Goal: Task Accomplishment & Management: Use online tool/utility

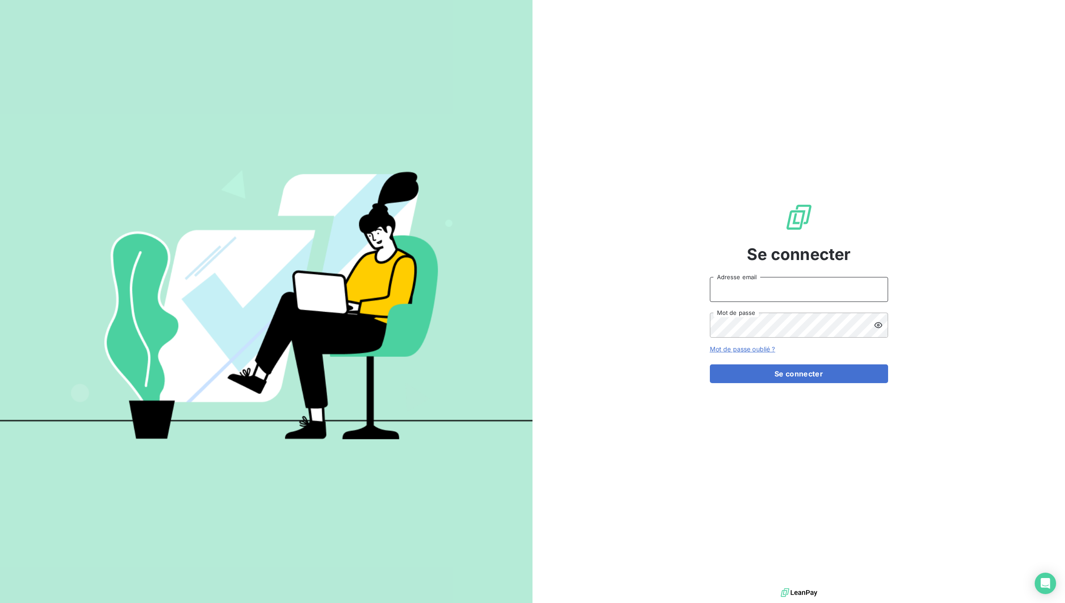
type input "[EMAIL_ADDRESS][DOMAIN_NAME]"
click at [779, 375] on button "Se connecter" at bounding box center [799, 373] width 178 height 19
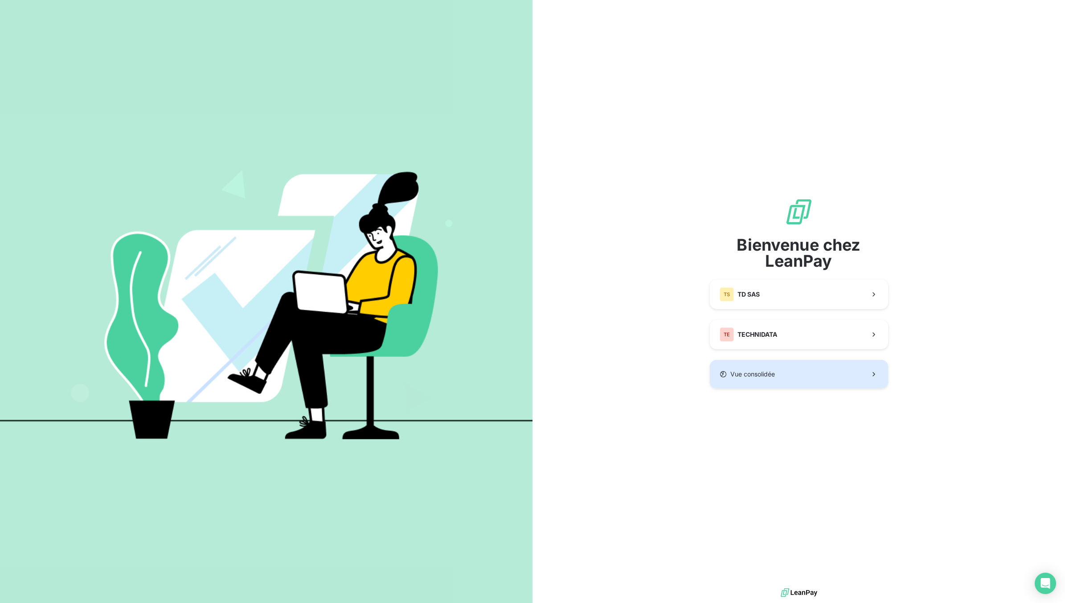
click at [756, 384] on button "Vue consolidée" at bounding box center [799, 374] width 178 height 29
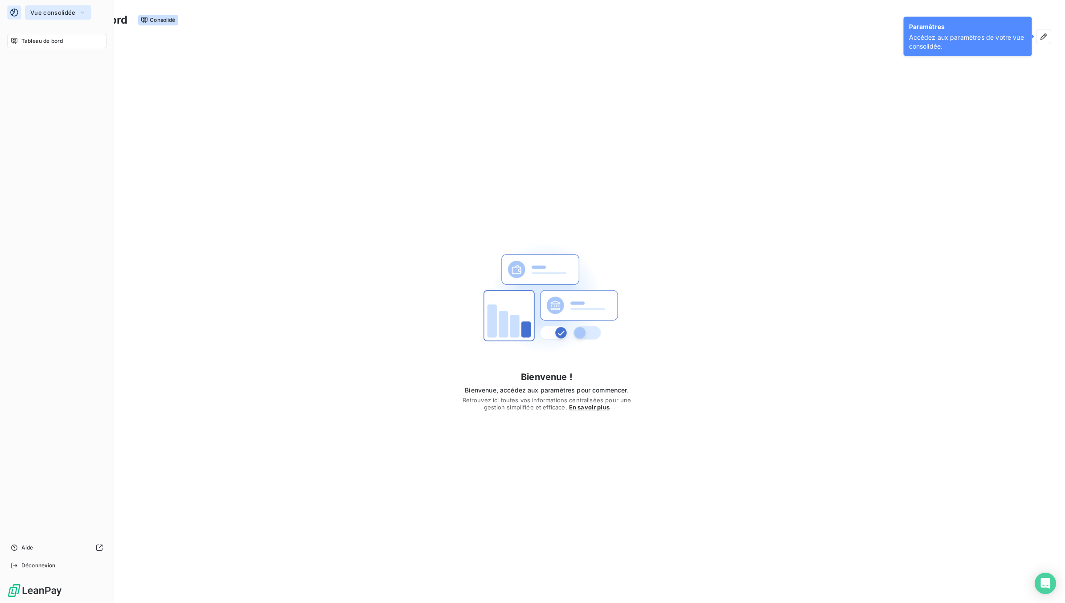
click at [43, 11] on span "Vue consolidée" at bounding box center [52, 12] width 45 height 7
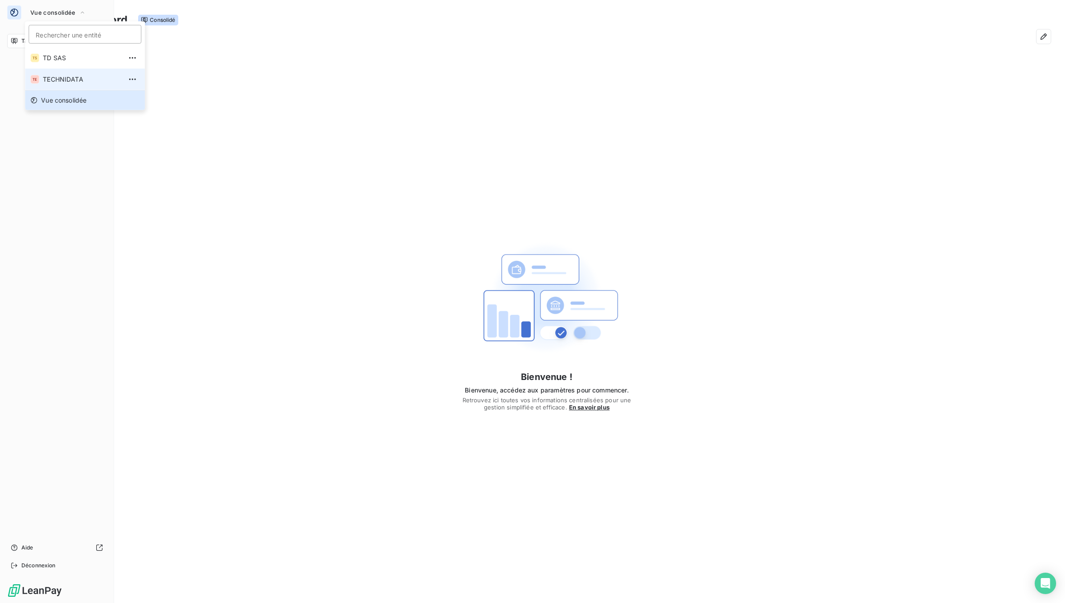
click at [48, 79] on span "TECHNIDATA" at bounding box center [82, 79] width 79 height 9
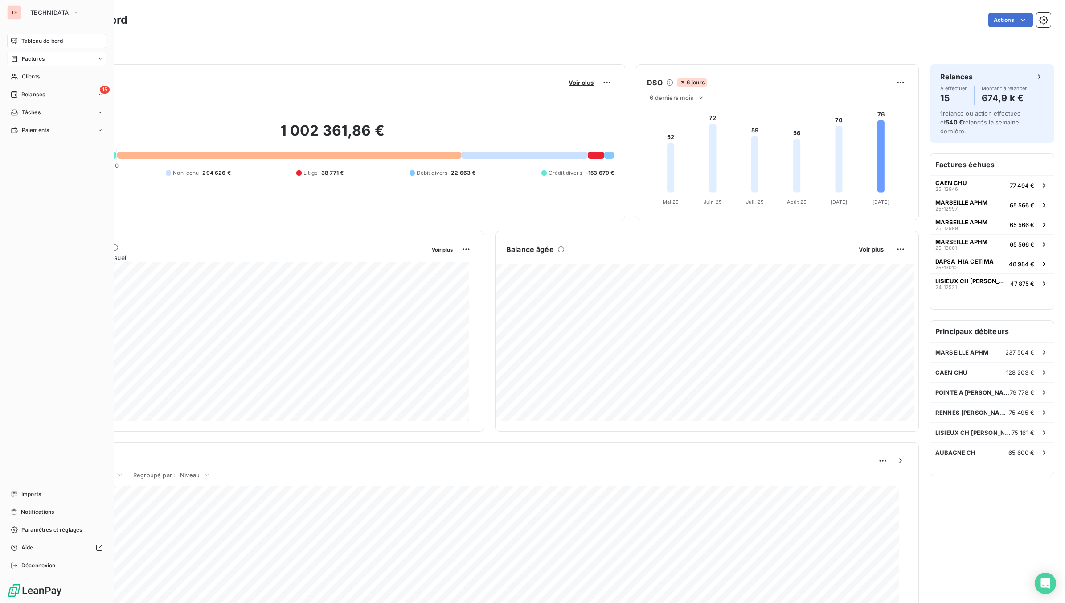
click at [37, 56] on span "Factures" at bounding box center [33, 59] width 23 height 8
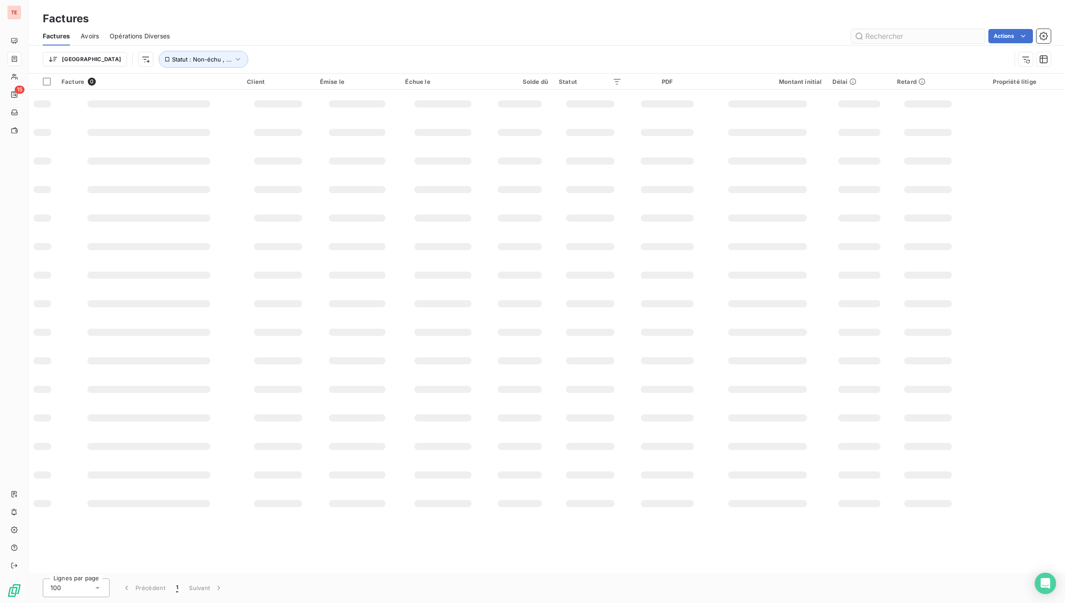
click at [897, 36] on input "text" at bounding box center [918, 36] width 134 height 14
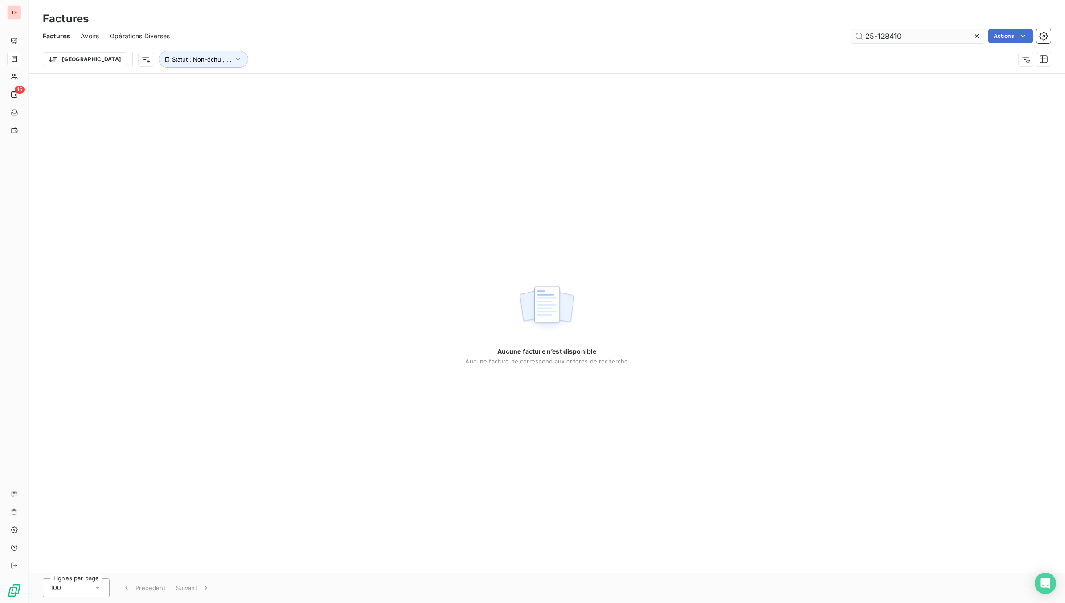
click at [894, 30] on input "25-128410" at bounding box center [918, 36] width 134 height 14
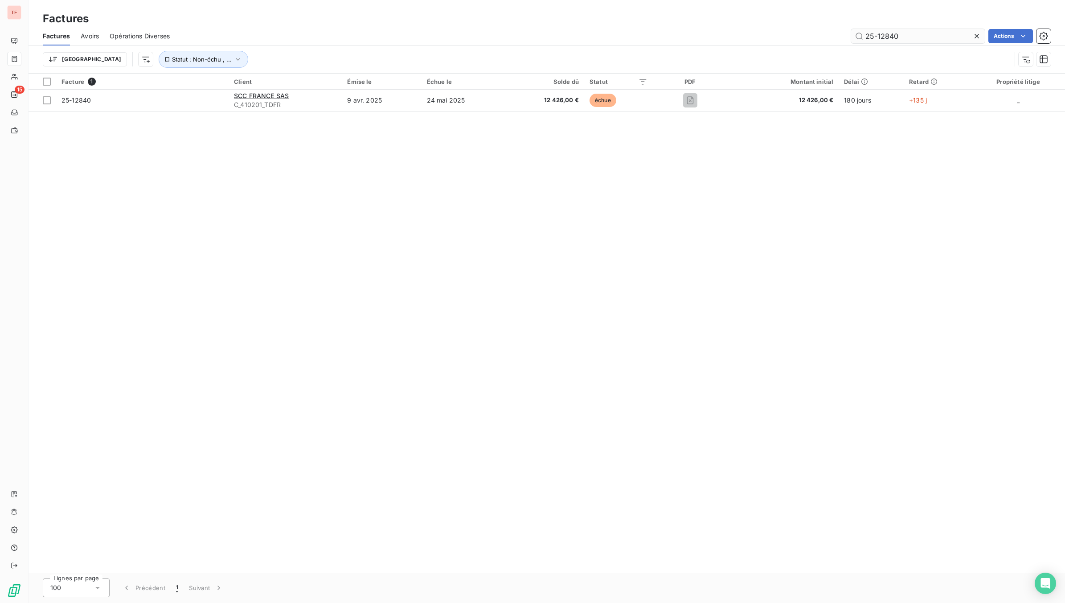
type input "25-12840"
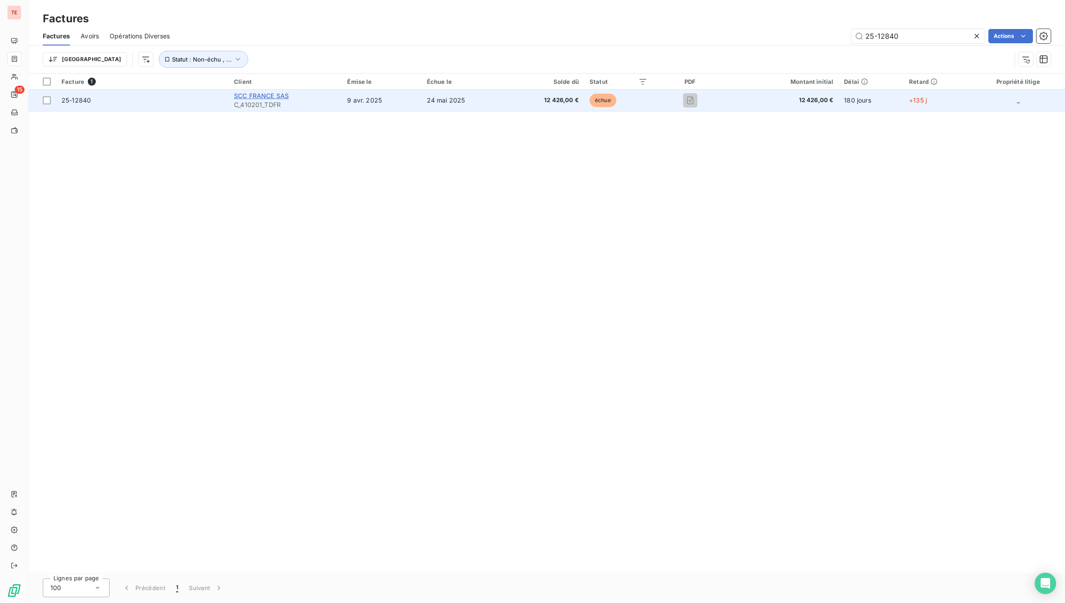
click at [251, 96] on span "SCC FRANCE SAS" at bounding box center [261, 96] width 55 height 8
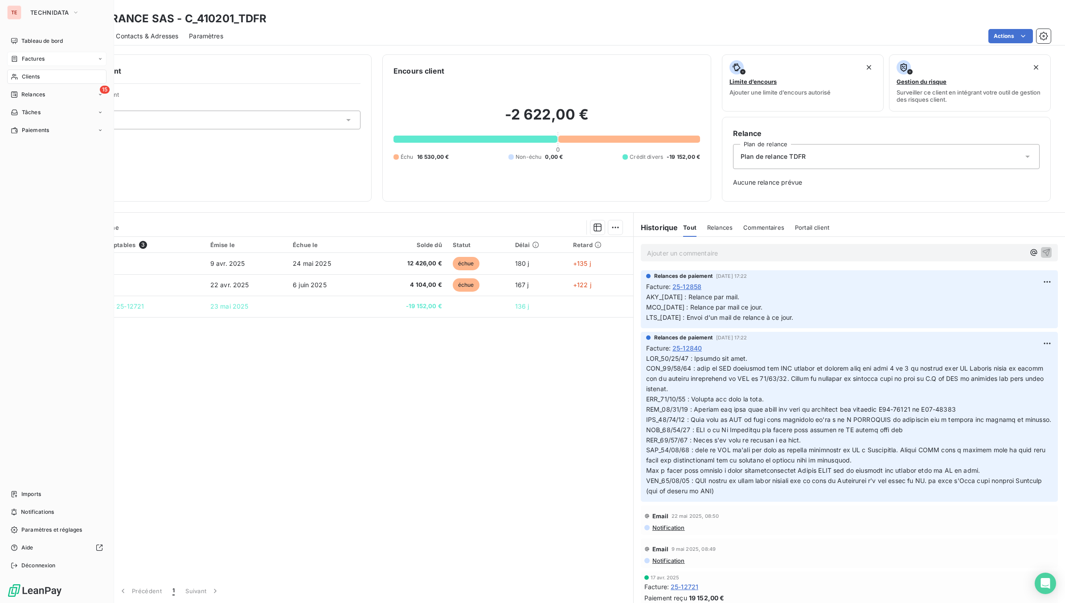
click at [32, 61] on span "Factures" at bounding box center [33, 59] width 23 height 8
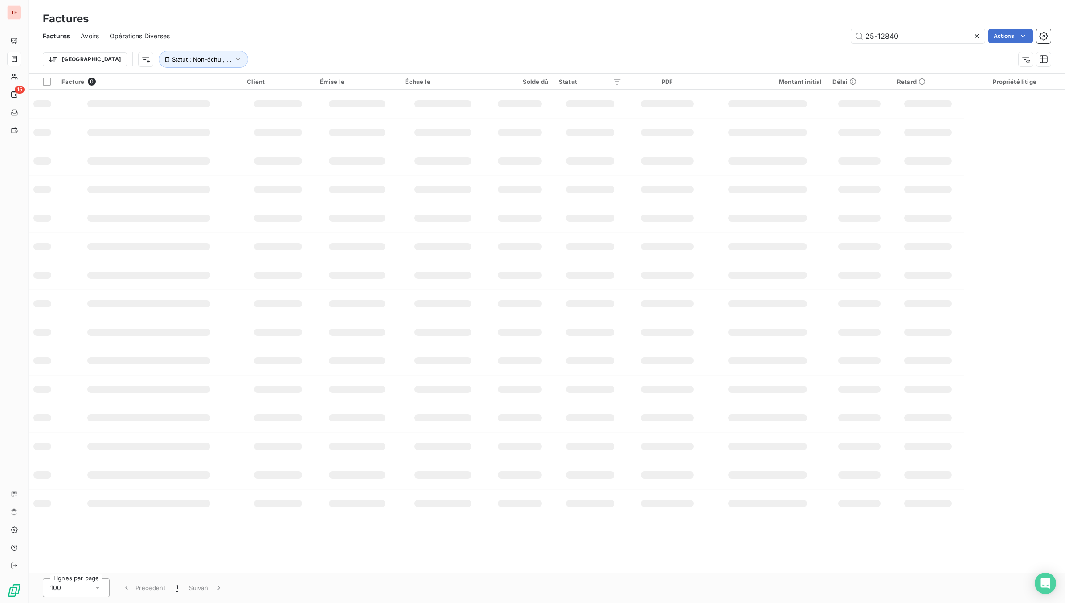
drag, startPoint x: 906, startPoint y: 37, endPoint x: 837, endPoint y: 38, distance: 69.6
click at [837, 38] on div "25-12840 Actions" at bounding box center [616, 36] width 871 height 14
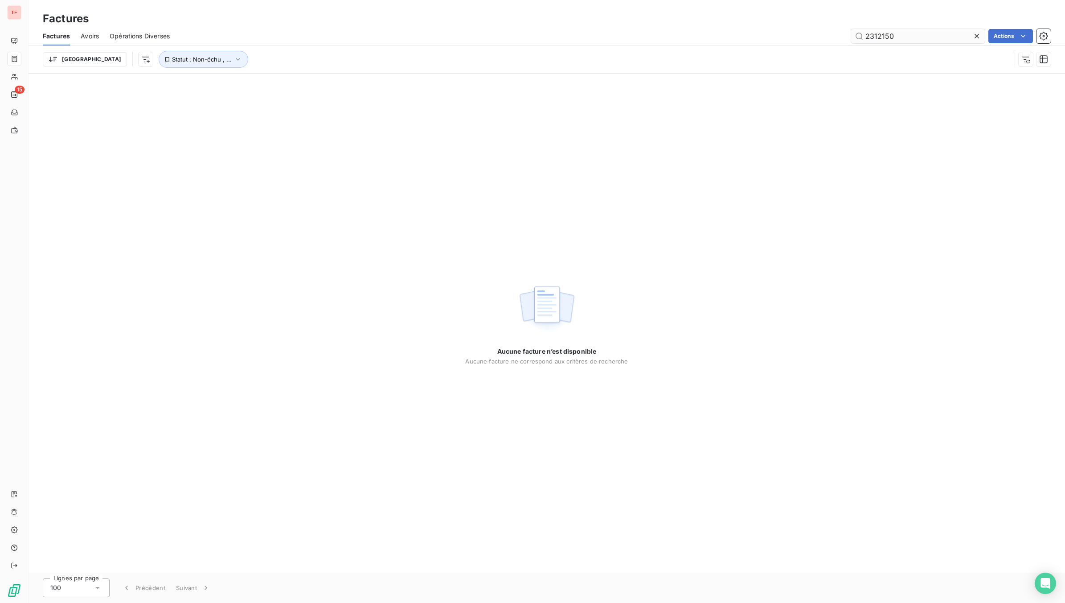
click at [872, 38] on input "2312150" at bounding box center [918, 36] width 134 height 14
type input "23-12150"
